Goal: Task Accomplishment & Management: Manage account settings

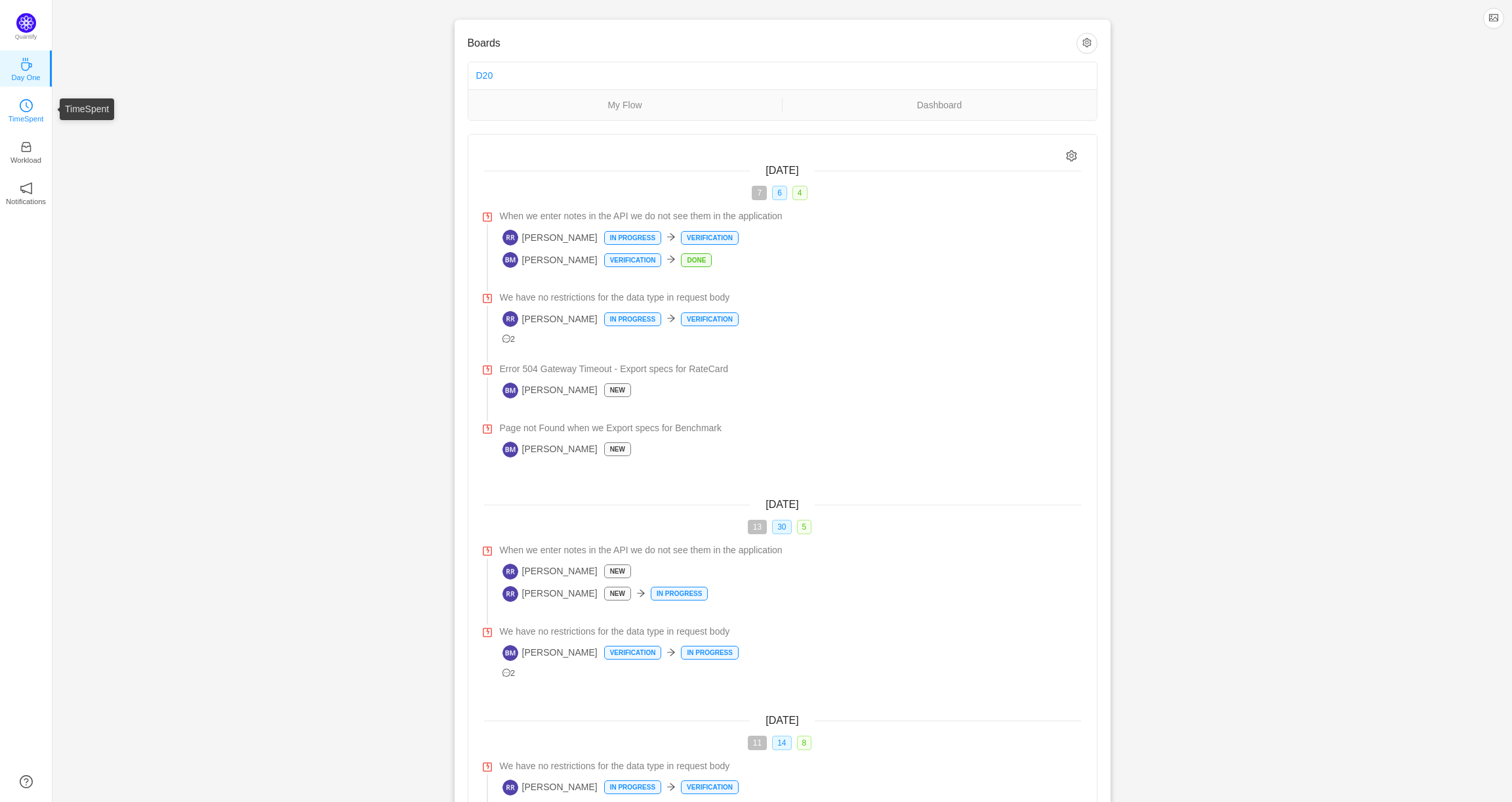
click at [26, 113] on p "TimeSpent" at bounding box center [26, 118] width 35 height 12
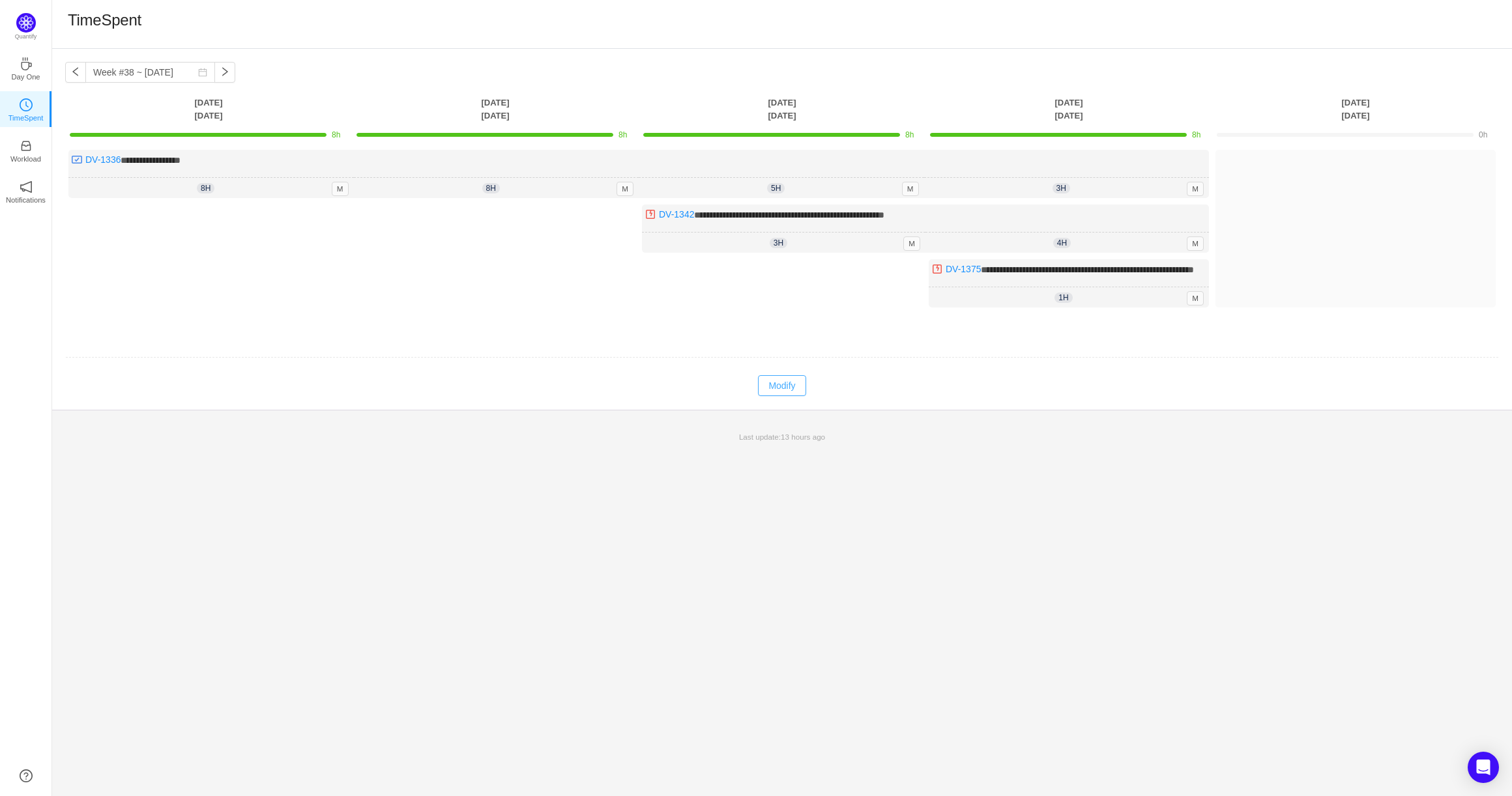
click at [796, 396] on button "Modify" at bounding box center [782, 385] width 48 height 21
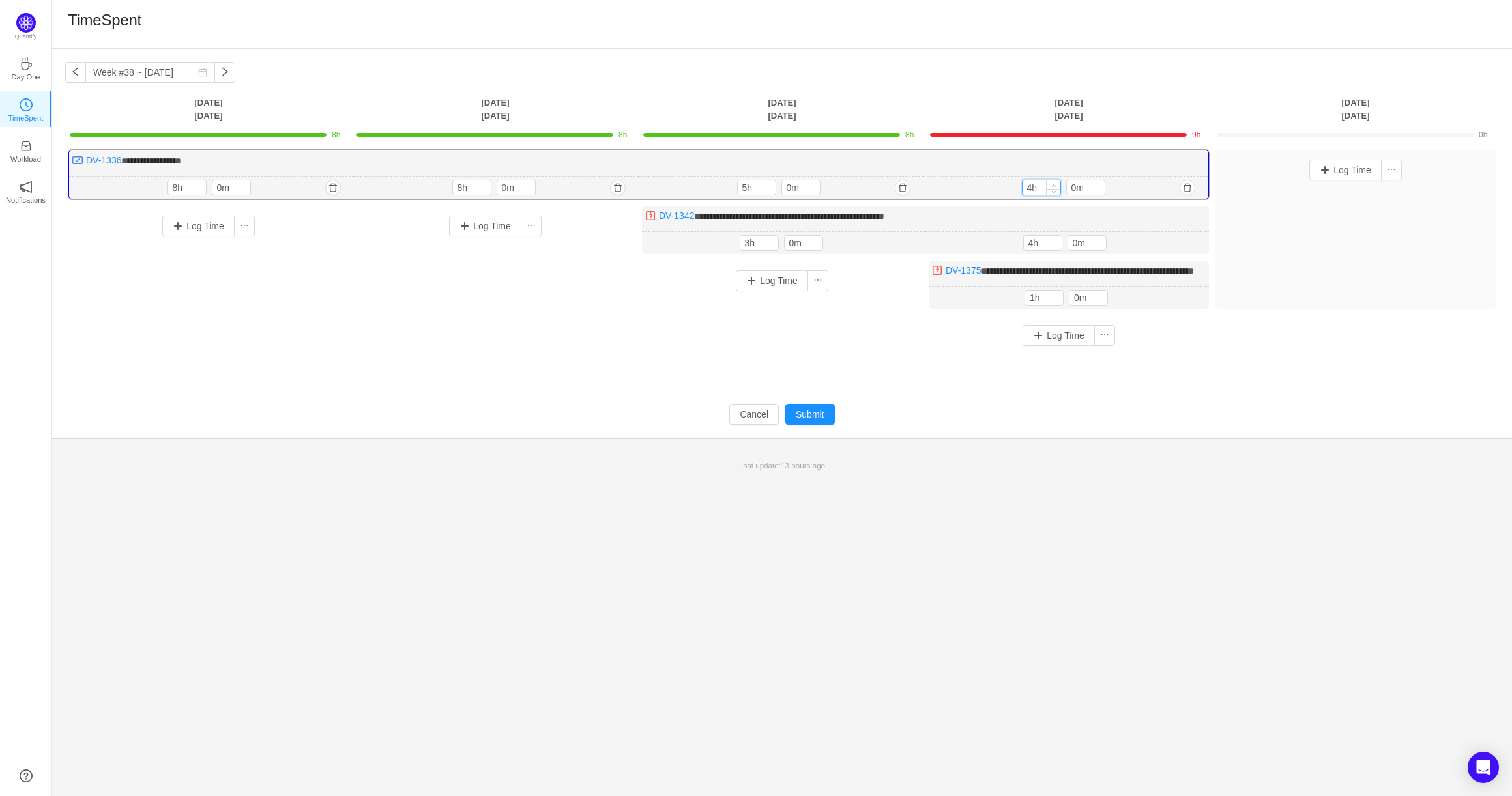
click at [1054, 184] on icon "icon: up" at bounding box center [1053, 185] width 4 height 4
click at [1054, 184] on icon "icon: up" at bounding box center [1053, 186] width 4 height 3
type input "6h"
click at [1054, 184] on icon "icon: up" at bounding box center [1053, 186] width 4 height 3
click at [1055, 245] on icon "icon: down" at bounding box center [1055, 246] width 4 height 4
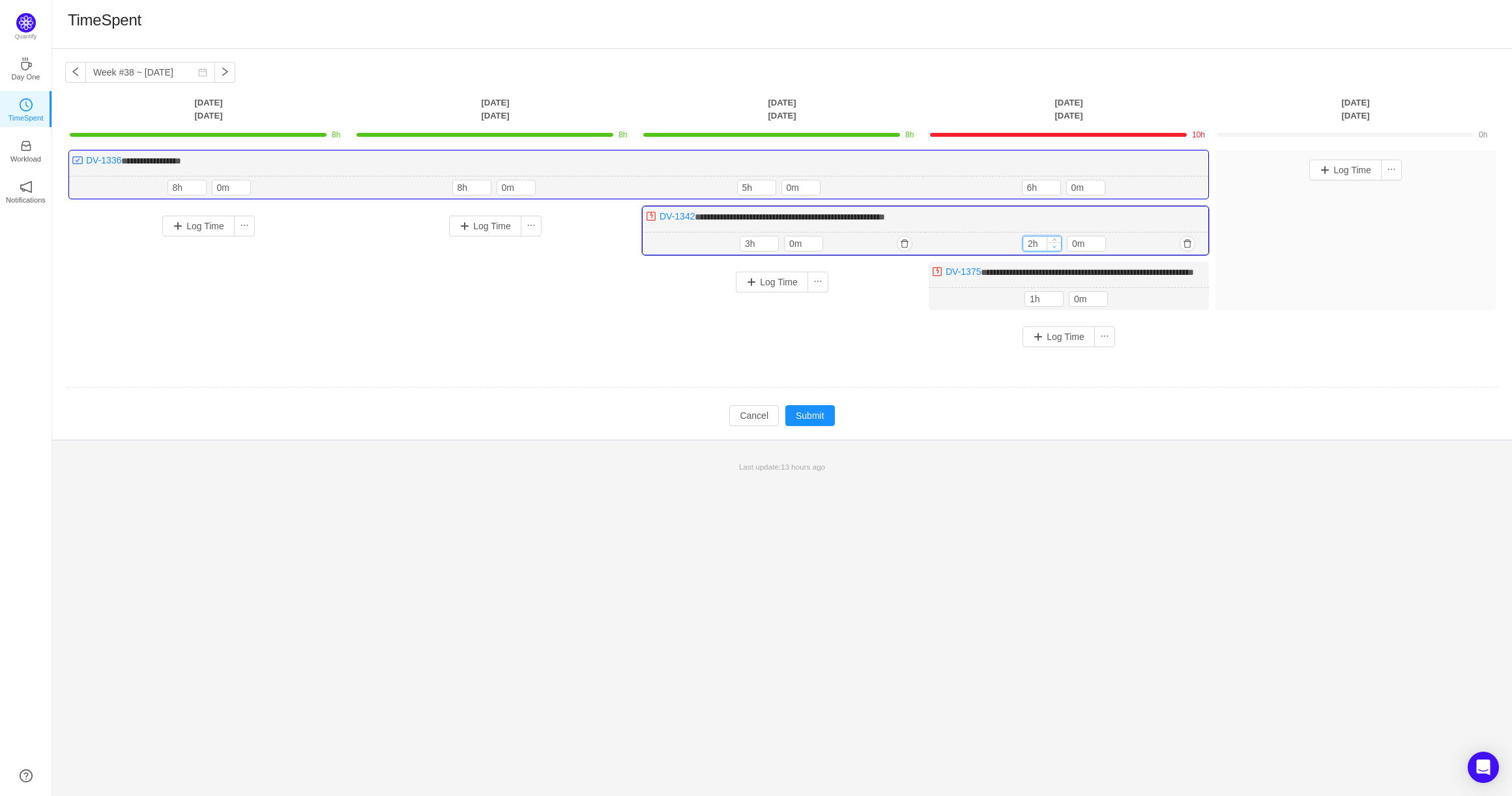
click at [1055, 245] on icon "icon: down" at bounding box center [1055, 247] width 4 height 4
click at [1056, 239] on icon "icon: up" at bounding box center [1055, 241] width 4 height 4
click at [806, 426] on button "Submit" at bounding box center [810, 415] width 49 height 21
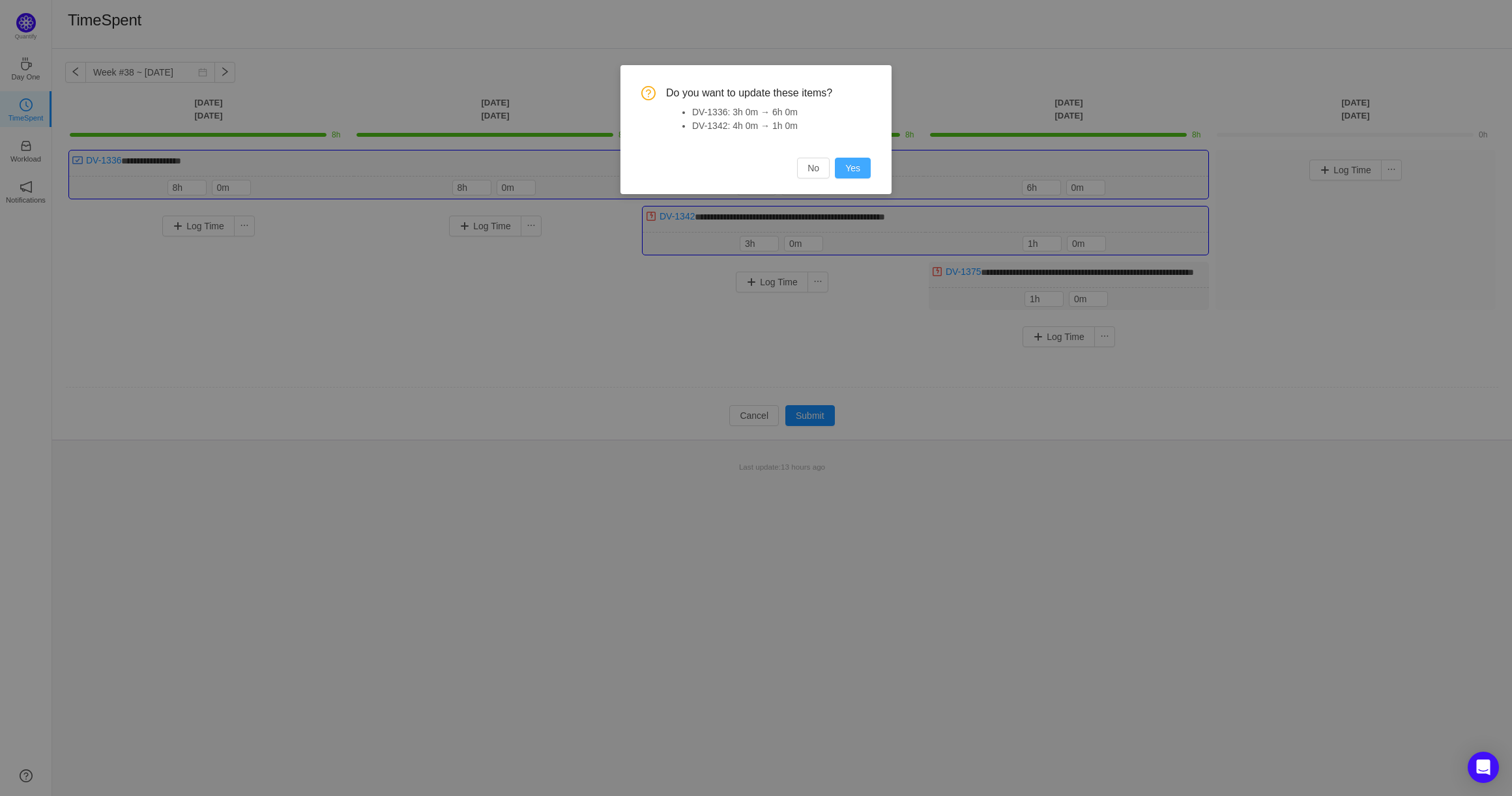
click at [856, 170] on button "Yes" at bounding box center [852, 168] width 36 height 21
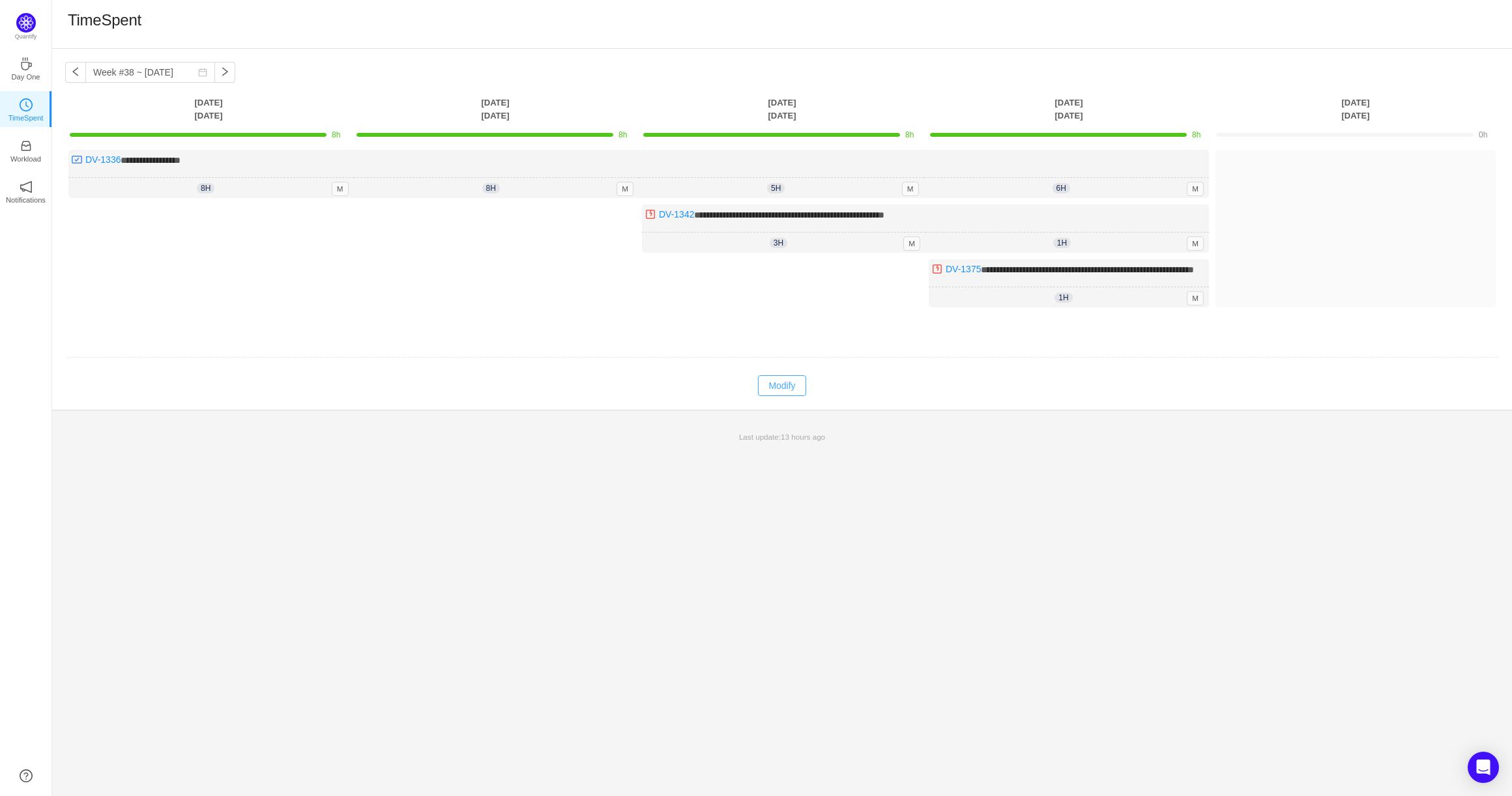
click at [775, 396] on button "Modify" at bounding box center [782, 385] width 48 height 21
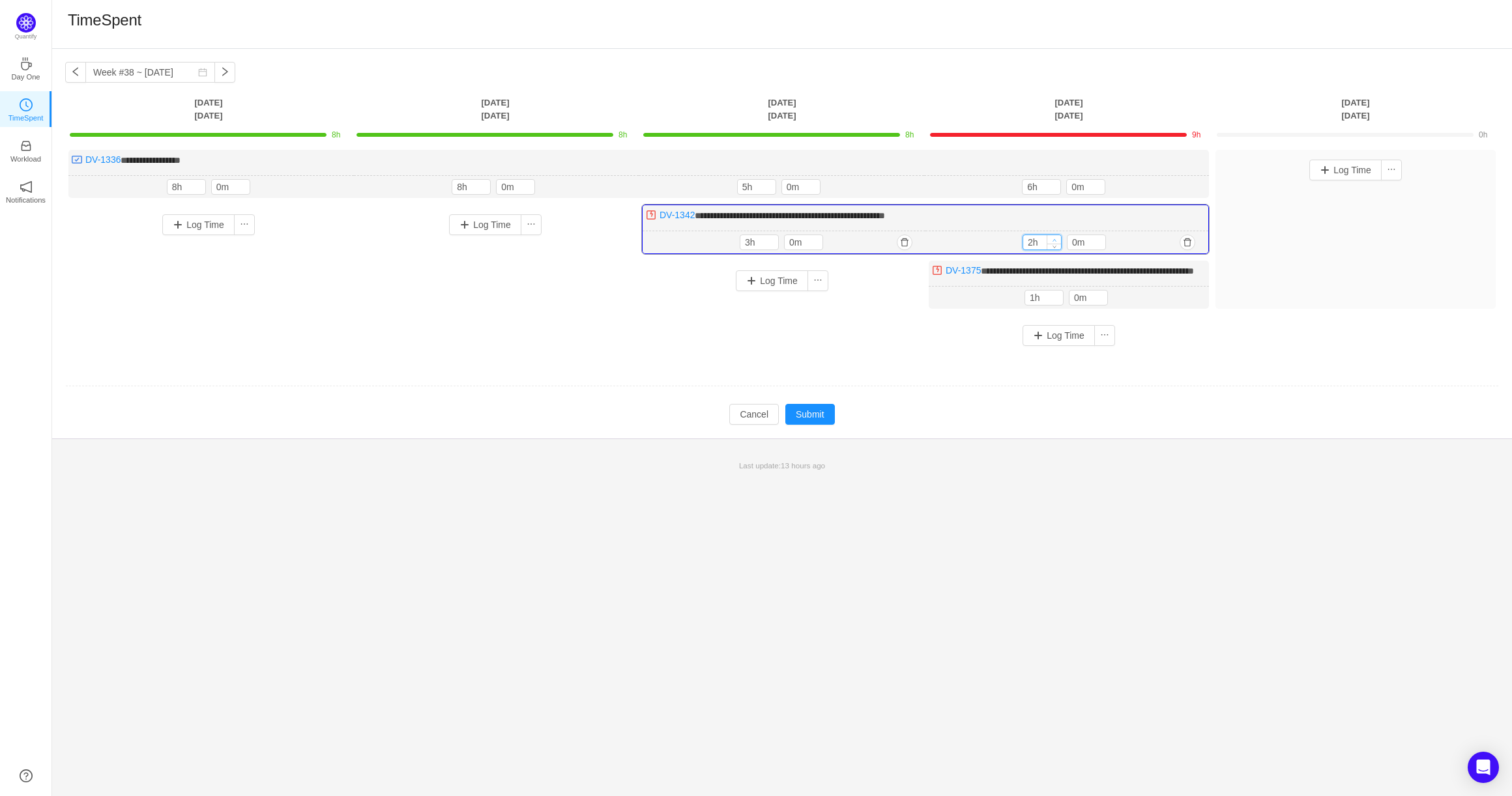
click at [1055, 238] on icon "icon: up" at bounding box center [1055, 240] width 4 height 4
type input "4h"
click at [1055, 238] on icon "icon: up" at bounding box center [1055, 240] width 4 height 4
click at [1055, 190] on icon "icon: down" at bounding box center [1054, 190] width 4 height 4
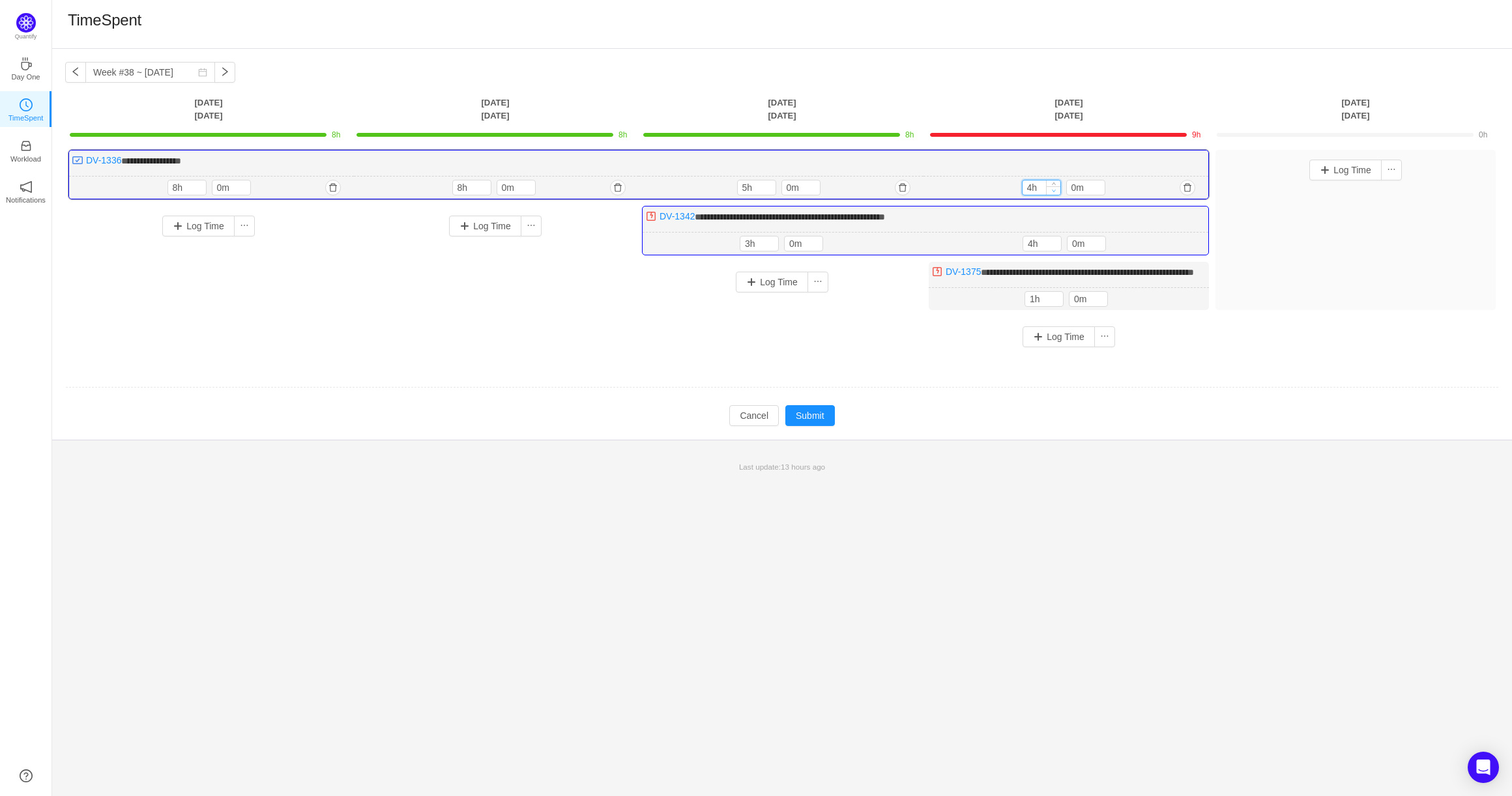
click at [1055, 190] on icon "icon: down" at bounding box center [1053, 190] width 4 height 4
type input "3h"
click at [1055, 190] on icon "icon: down" at bounding box center [1053, 190] width 4 height 4
click at [820, 425] on button "Submit" at bounding box center [810, 415] width 49 height 21
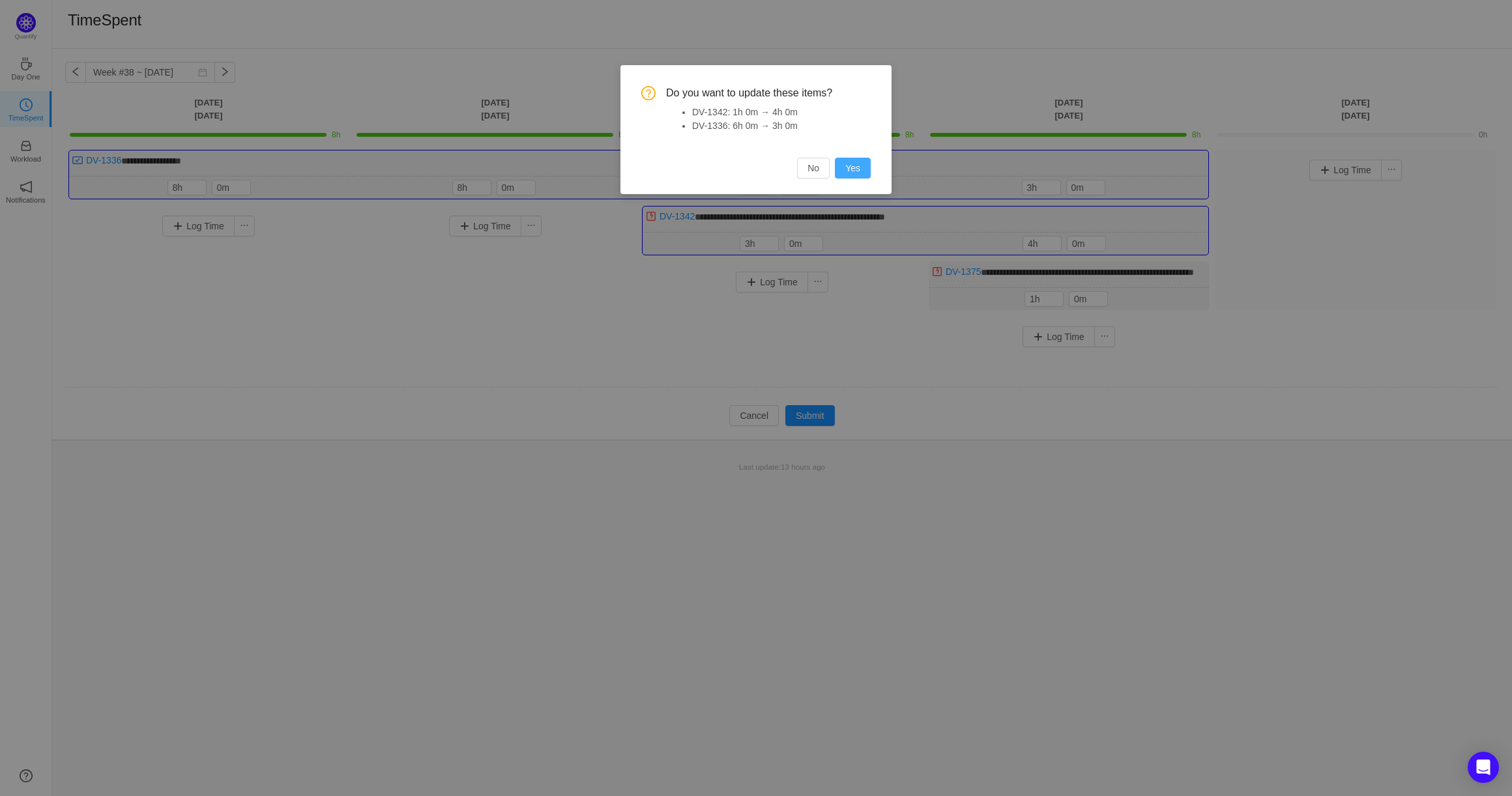
click at [857, 164] on button "Yes" at bounding box center [852, 168] width 36 height 21
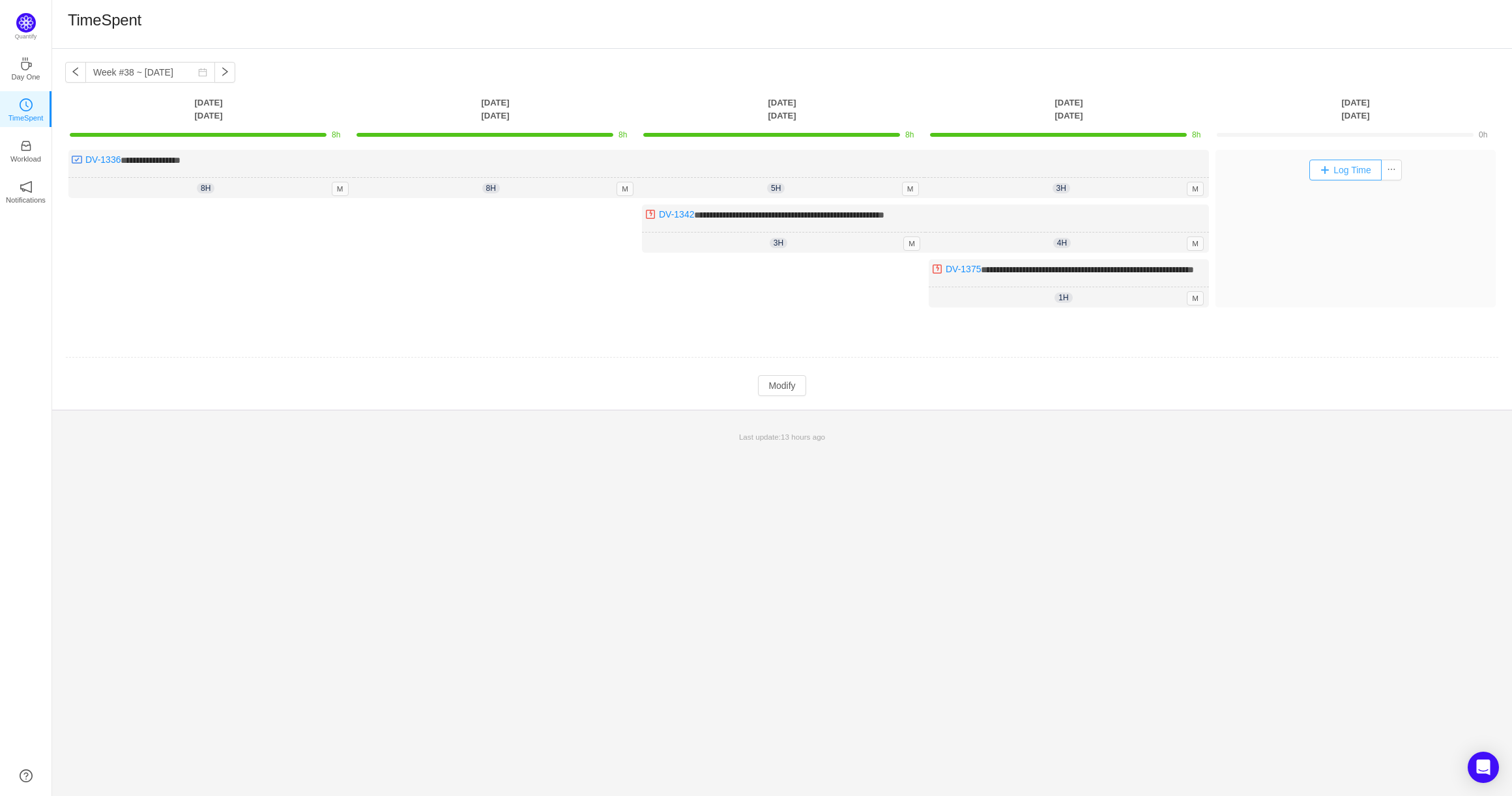
click at [1323, 167] on button "Log Time" at bounding box center [1346, 170] width 73 height 21
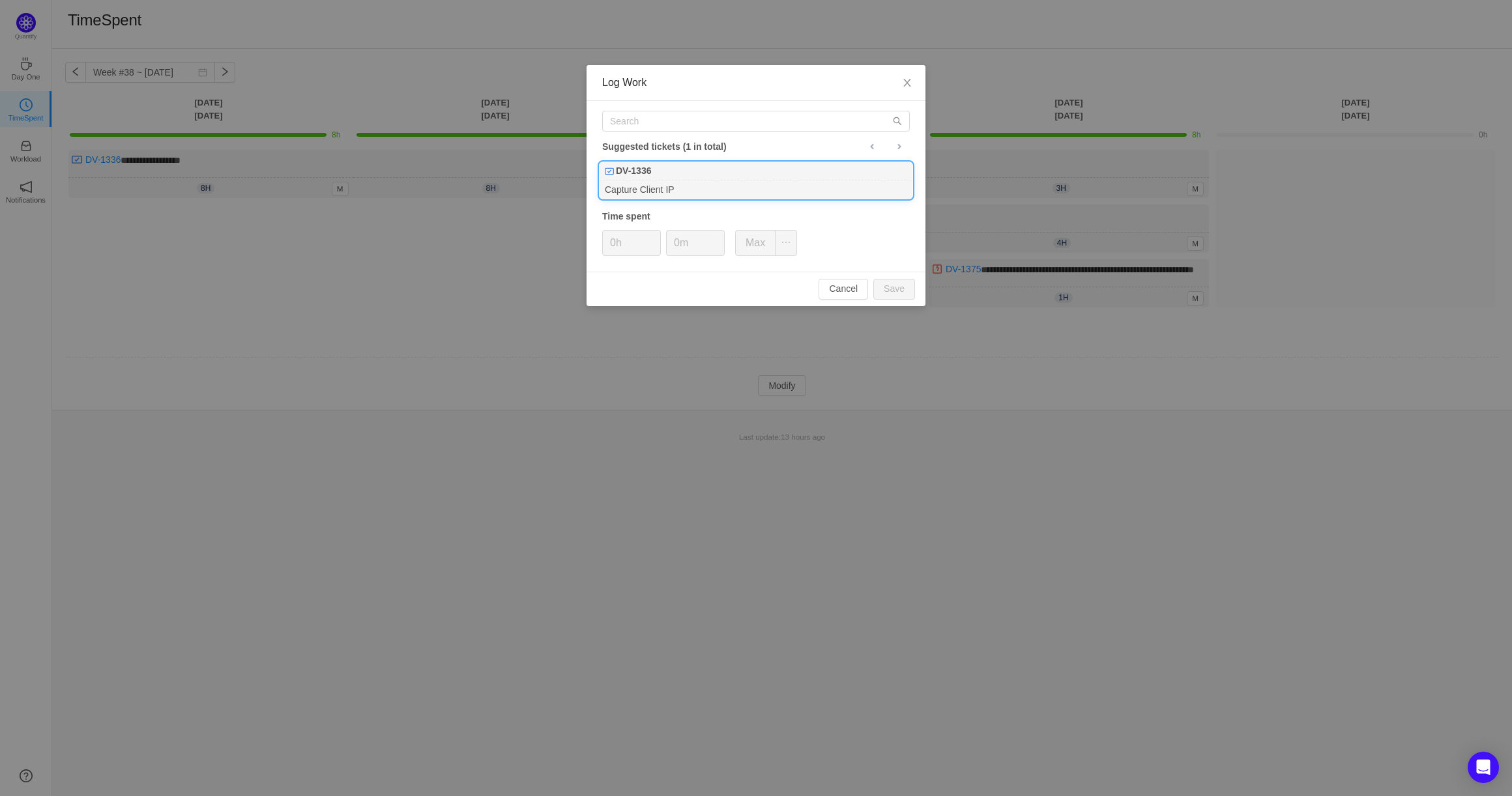
click at [747, 188] on div "Capture Client IP" at bounding box center [756, 189] width 313 height 17
click at [652, 239] on icon "icon: up" at bounding box center [654, 239] width 4 height 4
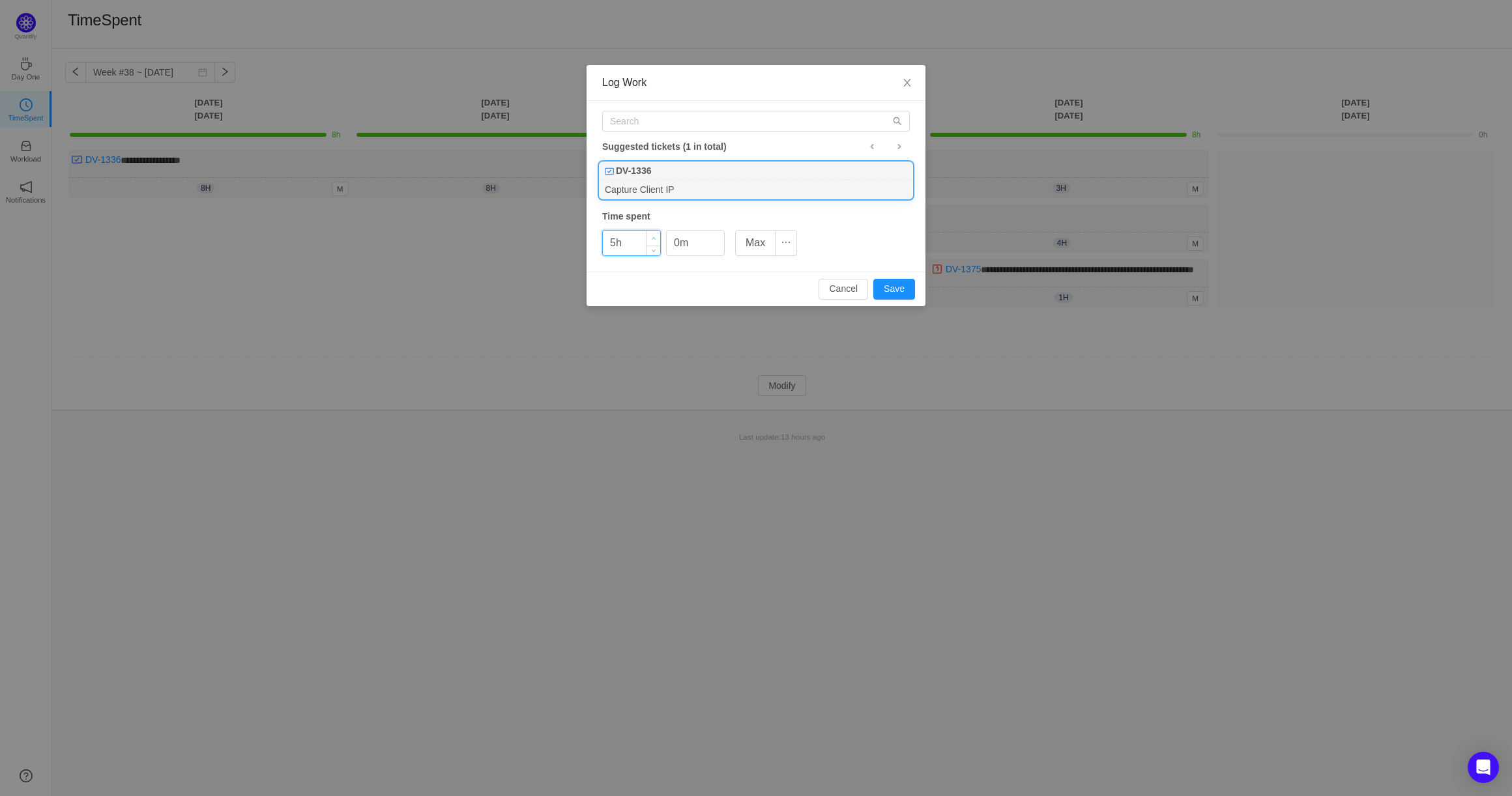
click at [652, 239] on icon "icon: up" at bounding box center [654, 239] width 4 height 4
click at [898, 287] on button "Save" at bounding box center [894, 289] width 41 height 21
type input "0h"
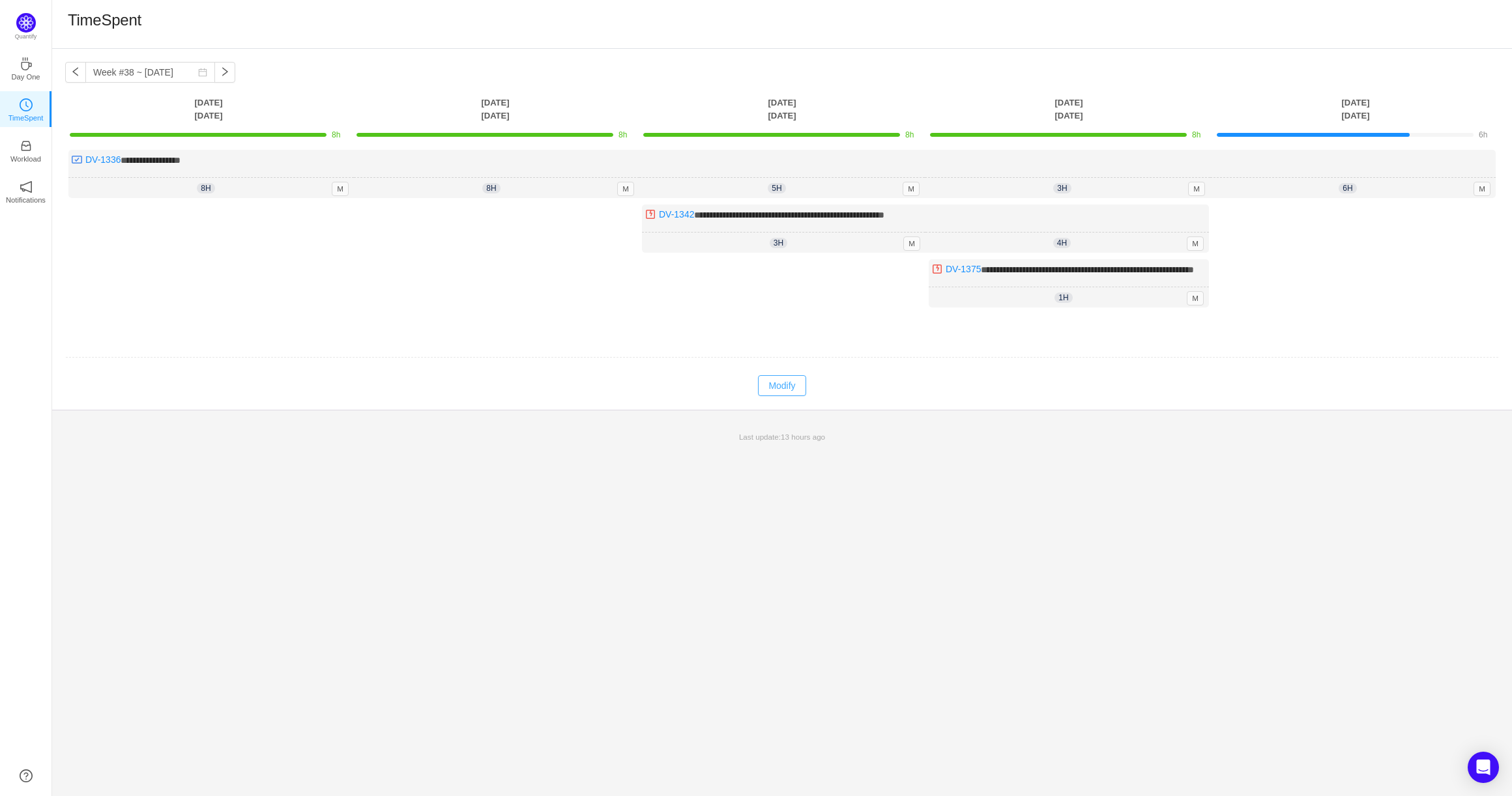
click at [764, 396] on button "Modify" at bounding box center [782, 385] width 48 height 21
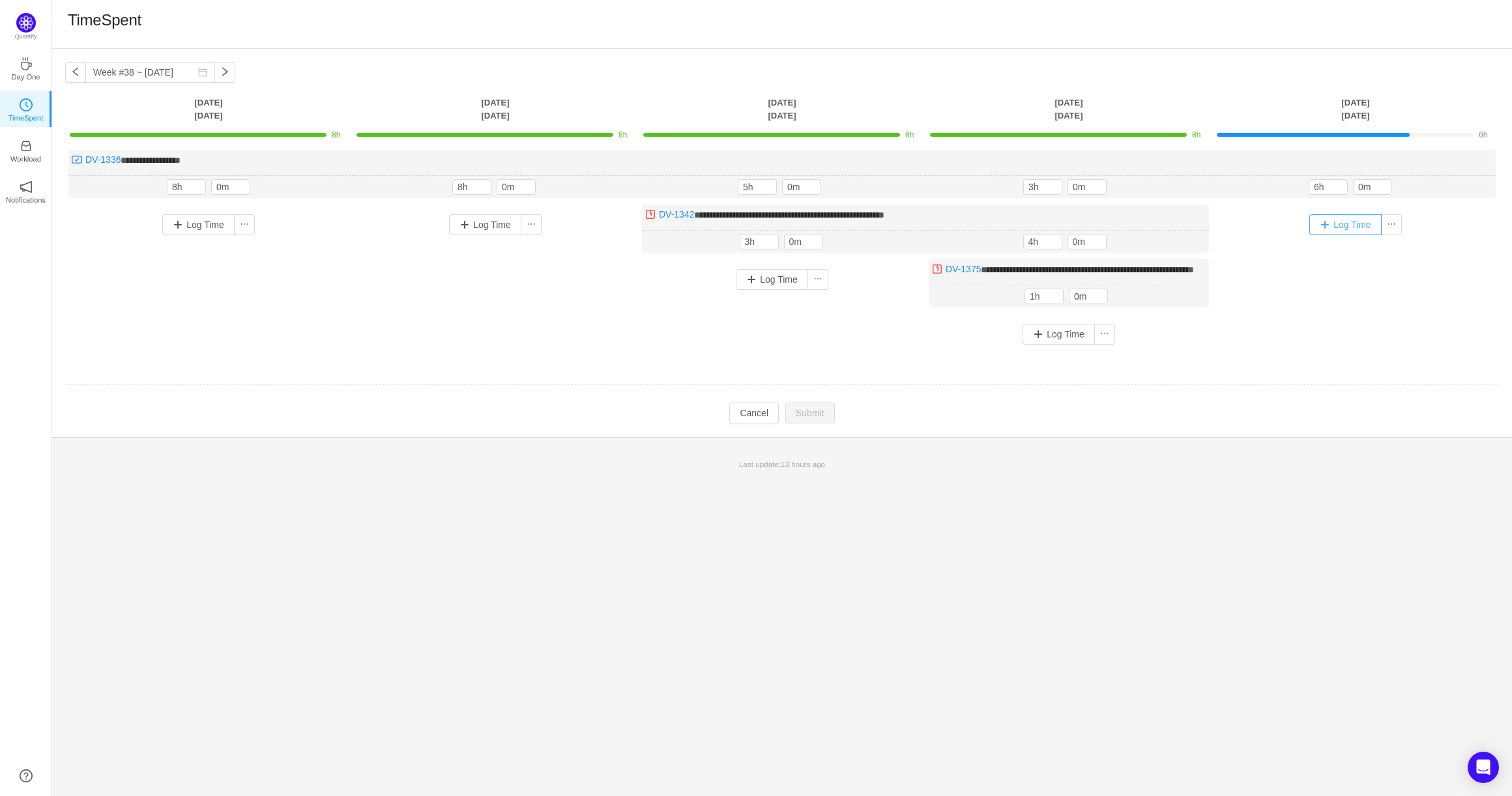
click at [1321, 226] on button "Log Time" at bounding box center [1346, 224] width 73 height 21
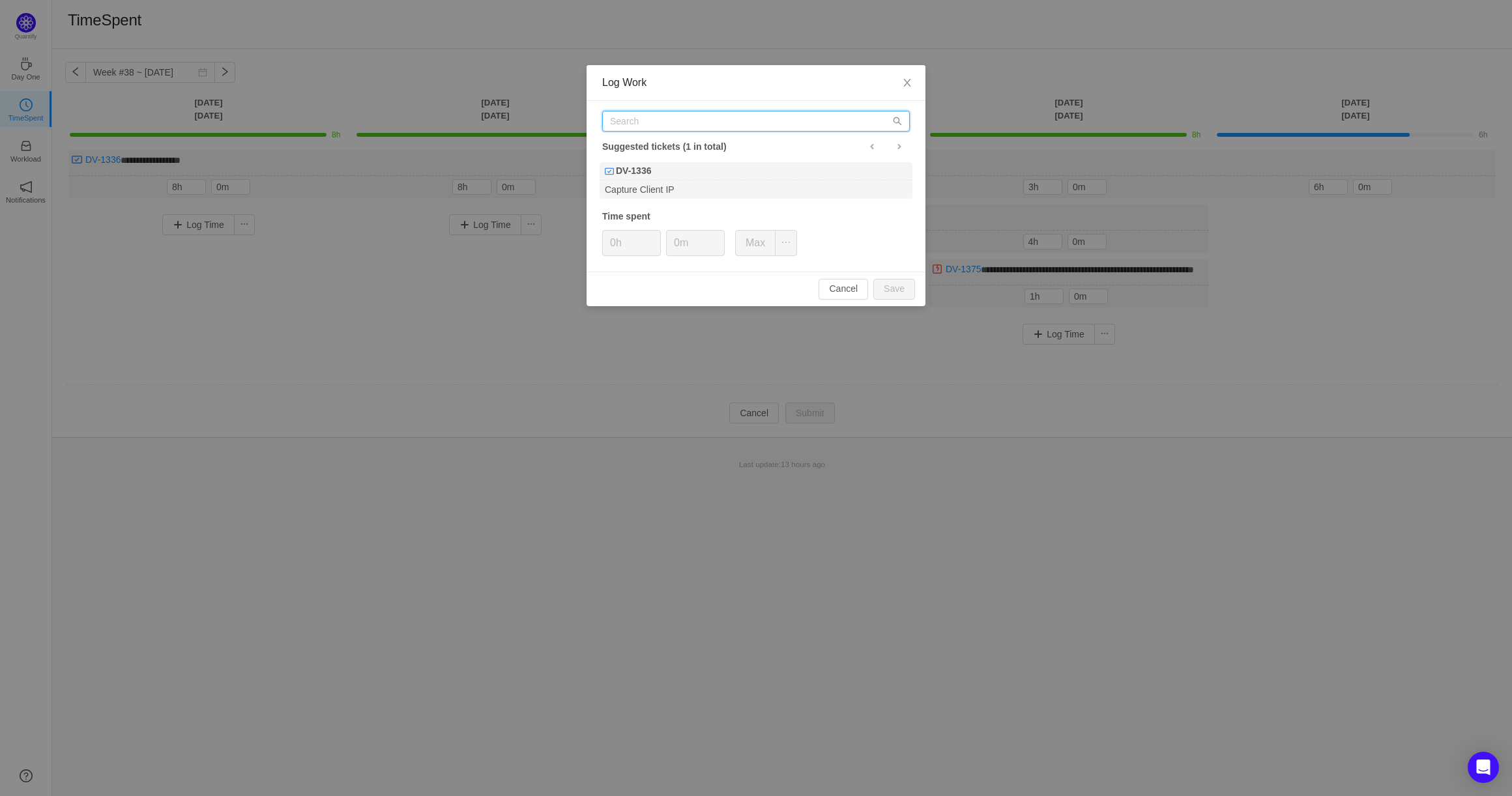
click at [757, 112] on input "text" at bounding box center [756, 121] width 308 height 21
type input "DV-1342"
click at [749, 186] on div "We have no restrictions for the data type in request body" at bounding box center [756, 189] width 313 height 17
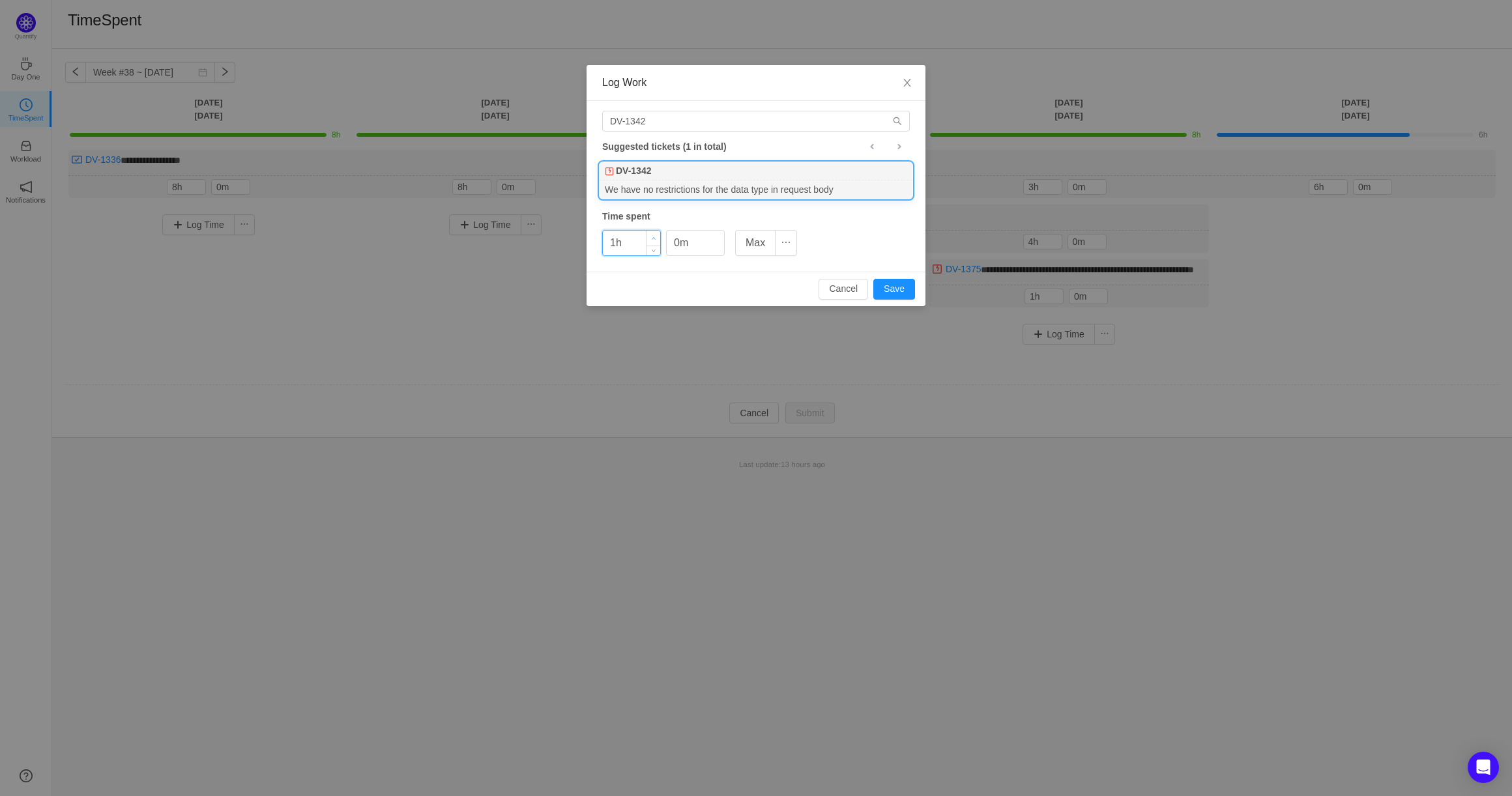
click at [652, 238] on icon "icon: up" at bounding box center [654, 239] width 4 height 4
click at [894, 291] on button "Save" at bounding box center [894, 289] width 41 height 21
type input "0h"
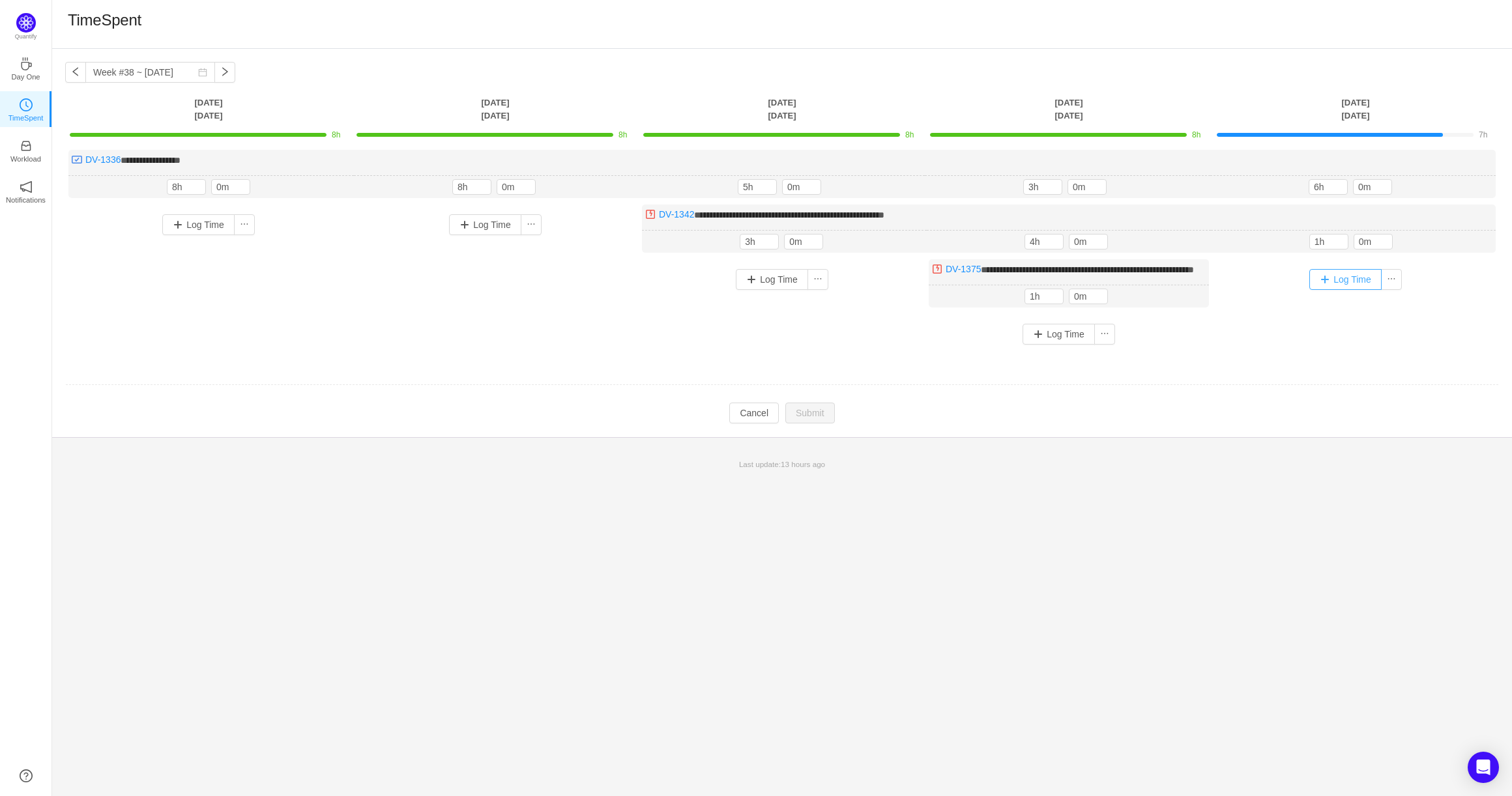
click at [1320, 279] on button "Log Time" at bounding box center [1346, 279] width 73 height 21
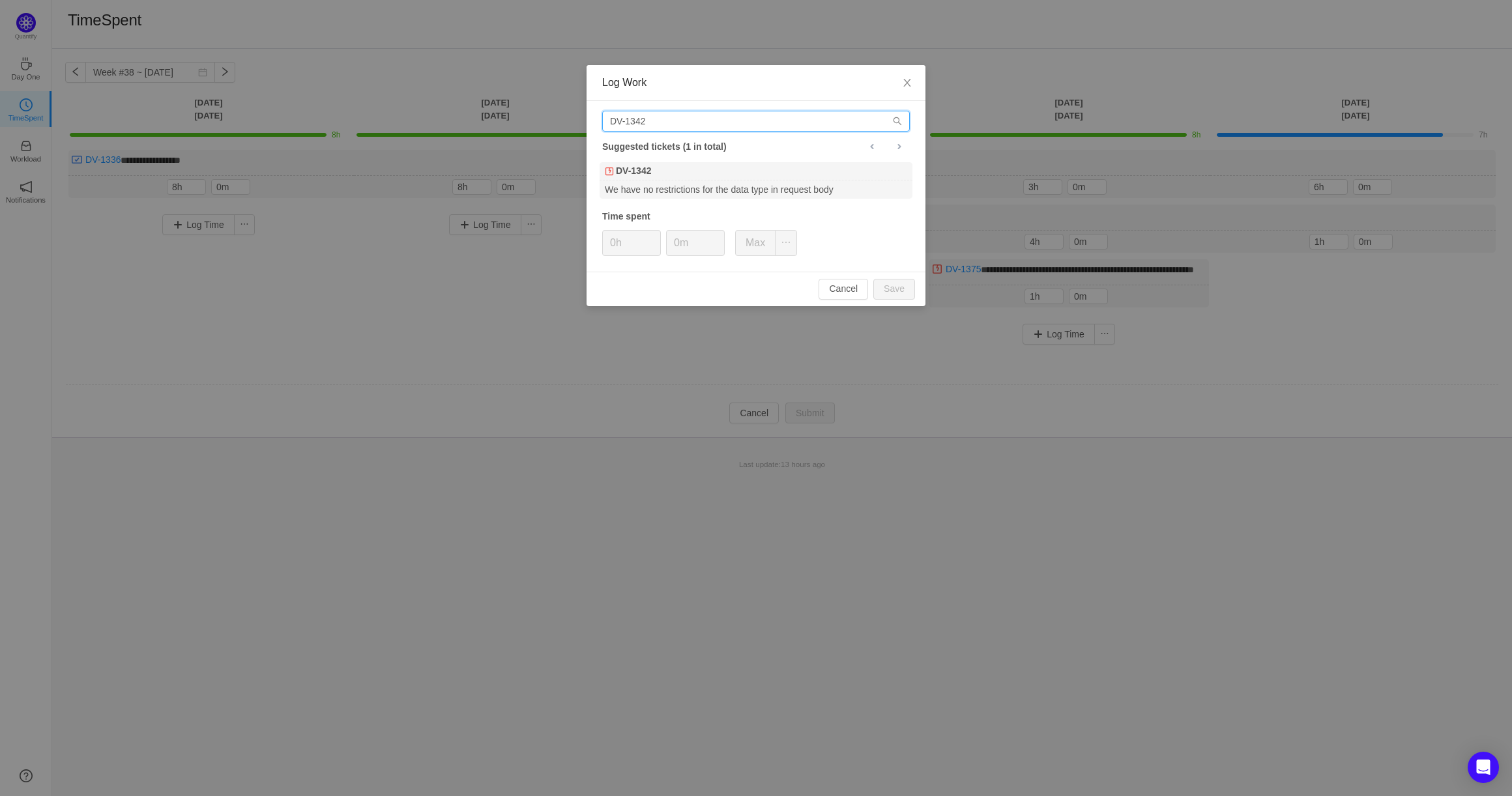
click at [692, 123] on input "DV-1342" at bounding box center [756, 121] width 308 height 21
type input "DV-1375"
click at [736, 181] on div "When we enter notes in the API we do not see them in the application" at bounding box center [756, 189] width 313 height 17
click at [653, 237] on icon "icon: up" at bounding box center [654, 239] width 4 height 4
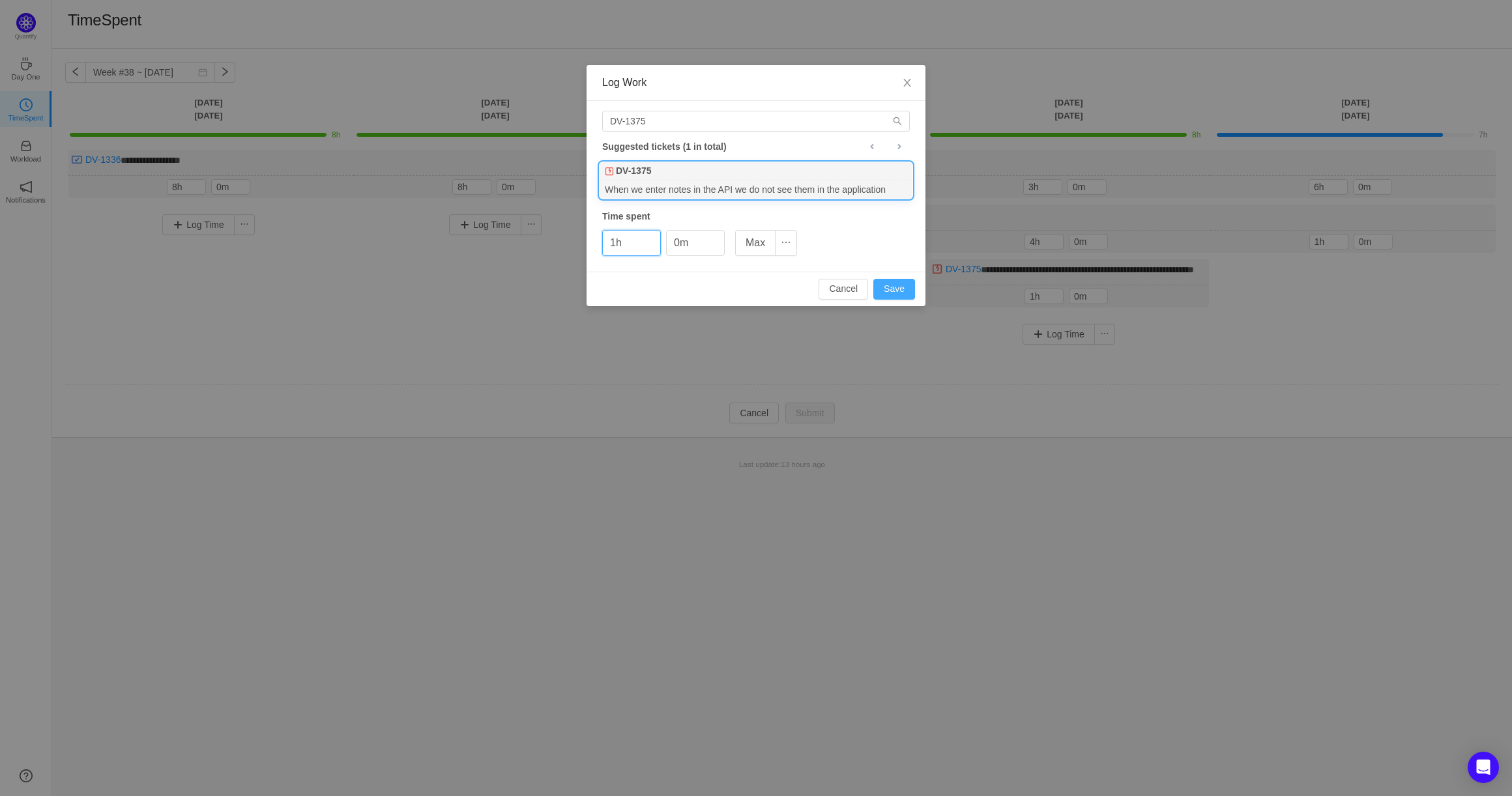
click at [883, 290] on button "Save" at bounding box center [894, 289] width 41 height 21
type input "0h"
